Goal: Task Accomplishment & Management: Manage account settings

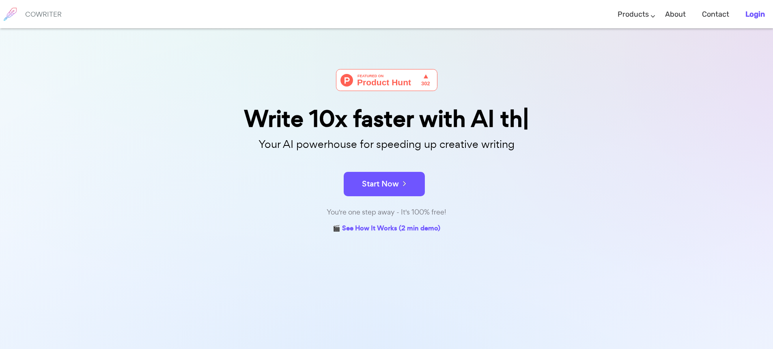
click at [750, 15] on b "Login" at bounding box center [755, 14] width 19 height 9
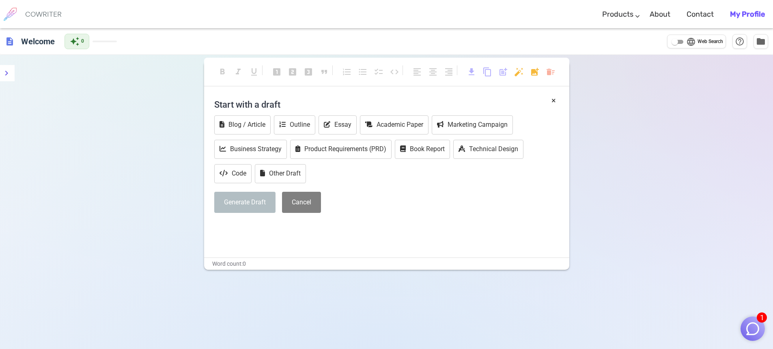
click at [745, 13] on b "My Profile" at bounding box center [747, 14] width 35 height 9
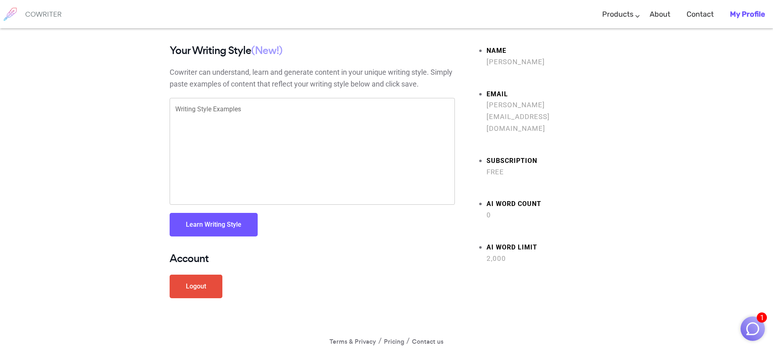
click at [749, 11] on b "My Profile" at bounding box center [747, 14] width 35 height 9
click at [506, 155] on strong "Subscription" at bounding box center [545, 161] width 117 height 12
click at [458, 166] on div "Your Writing Style (New!) Cowriter can understand, learn and generate content i…" at bounding box center [312, 178] width 297 height 267
click at [497, 166] on span "Free" at bounding box center [545, 172] width 117 height 12
click at [504, 155] on strong "Subscription" at bounding box center [545, 161] width 117 height 12
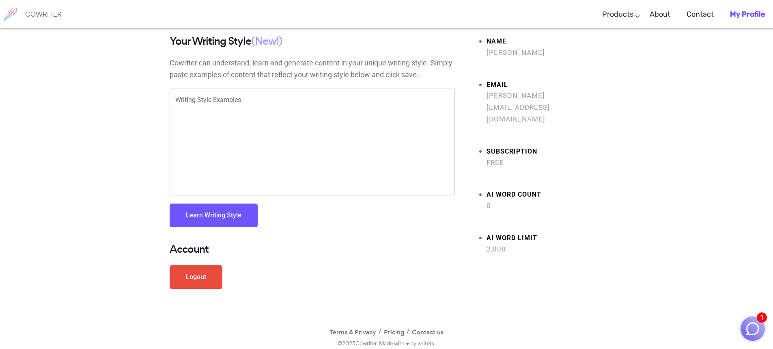
scroll to position [12, 0]
